Goal: Task Accomplishment & Management: Use online tool/utility

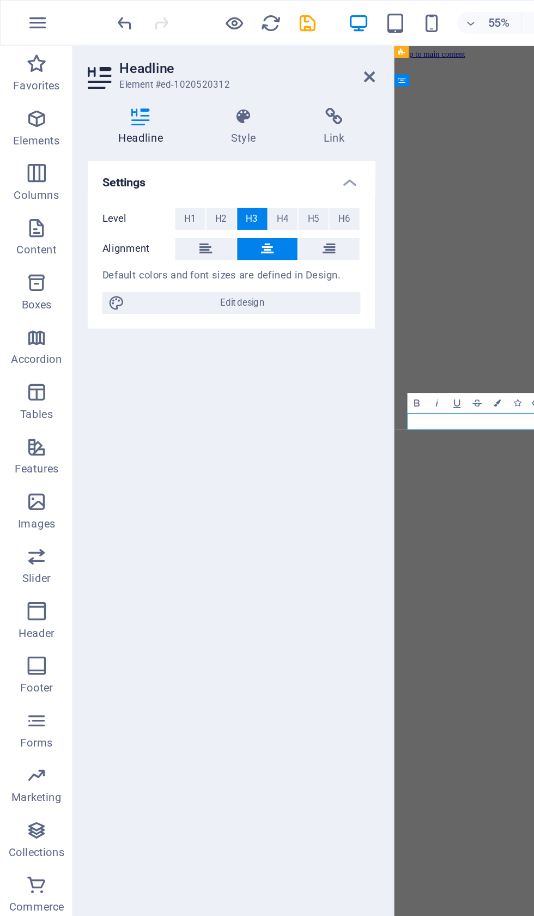
click at [190, 8] on icon "save" at bounding box center [184, 14] width 13 height 13
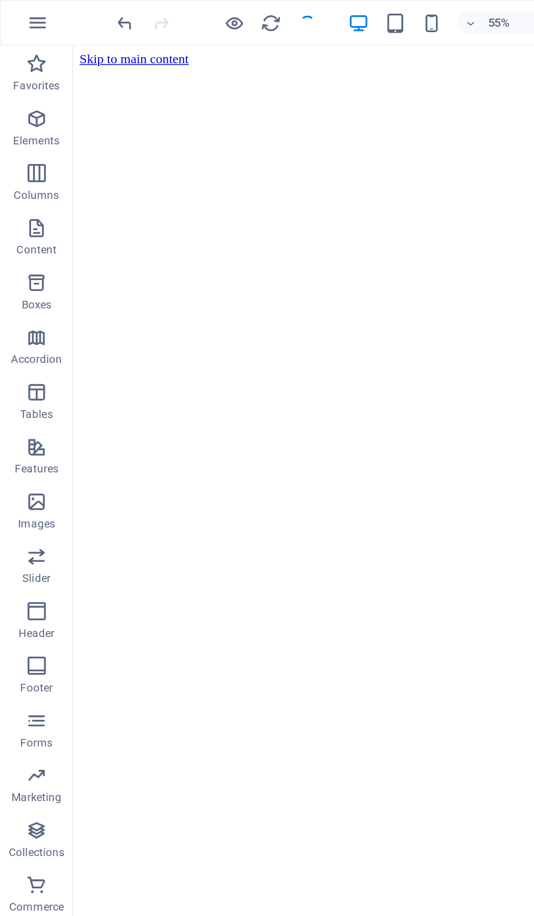
checkbox input "false"
